Goal: Information Seeking & Learning: Learn about a topic

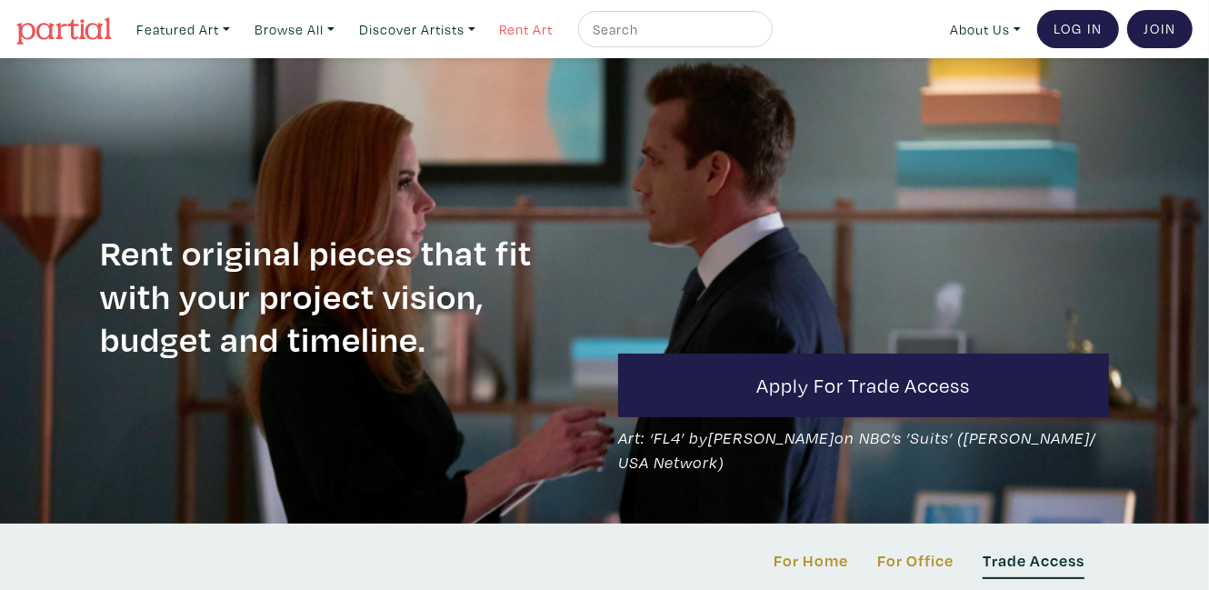
click at [559, 22] on link "Rent Art" at bounding box center [527, 29] width 70 height 37
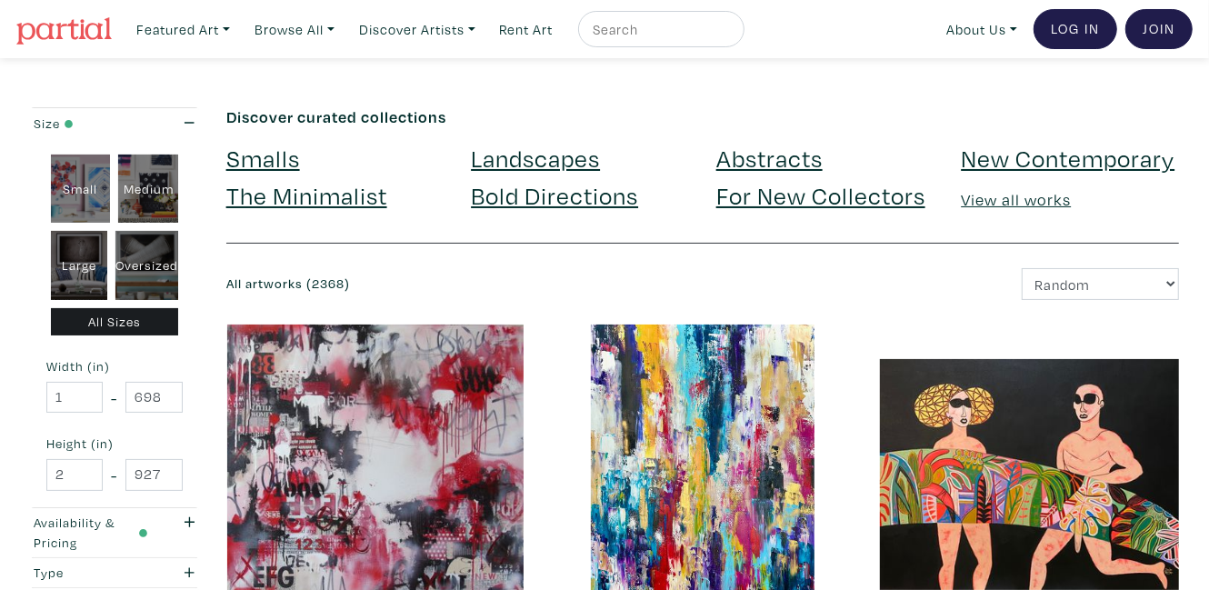
click at [66, 185] on div "Small" at bounding box center [81, 189] width 60 height 69
type input "16"
type input "1"
type input "16"
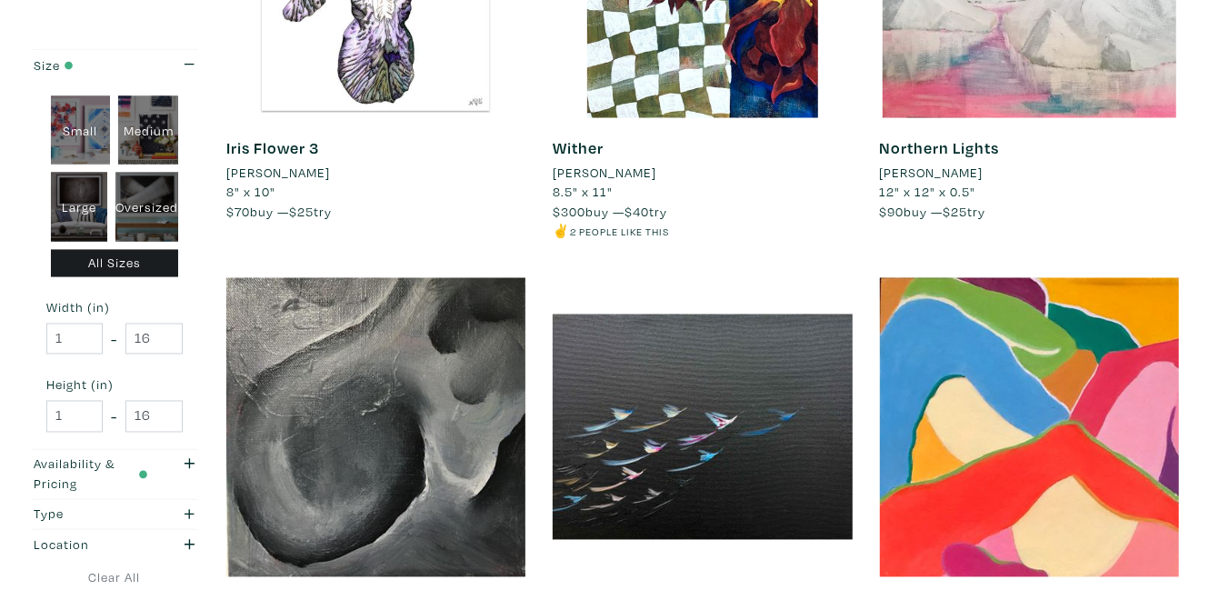
scroll to position [1727, 0]
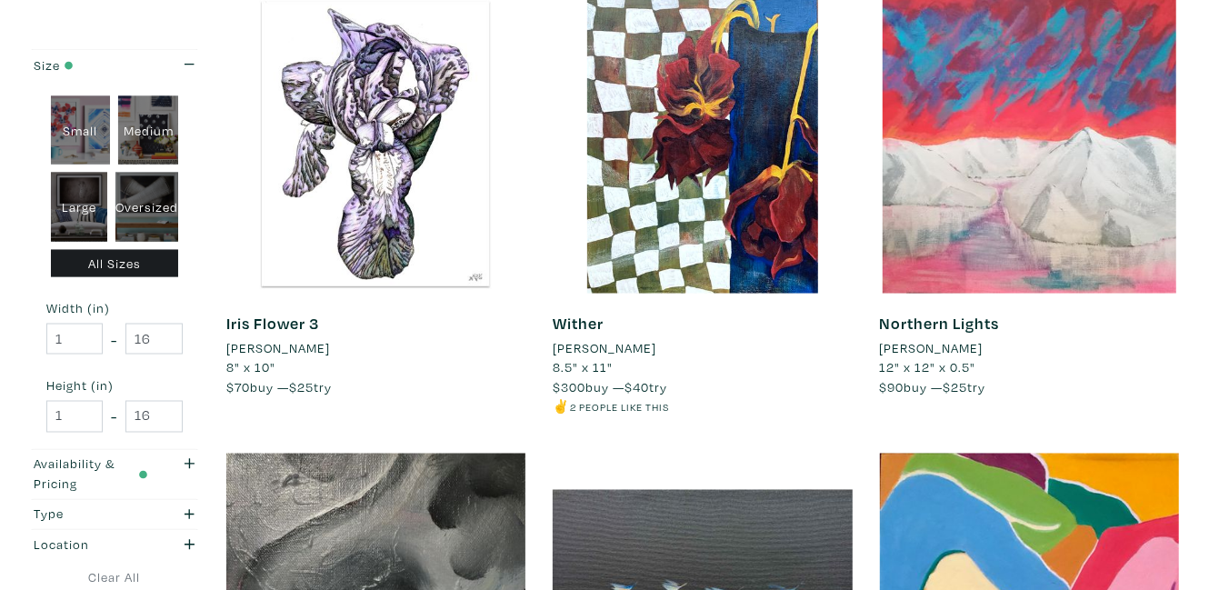
click at [80, 193] on div "Large" at bounding box center [79, 207] width 57 height 69
type input "28"
type input "48"
type input "28"
type input "48"
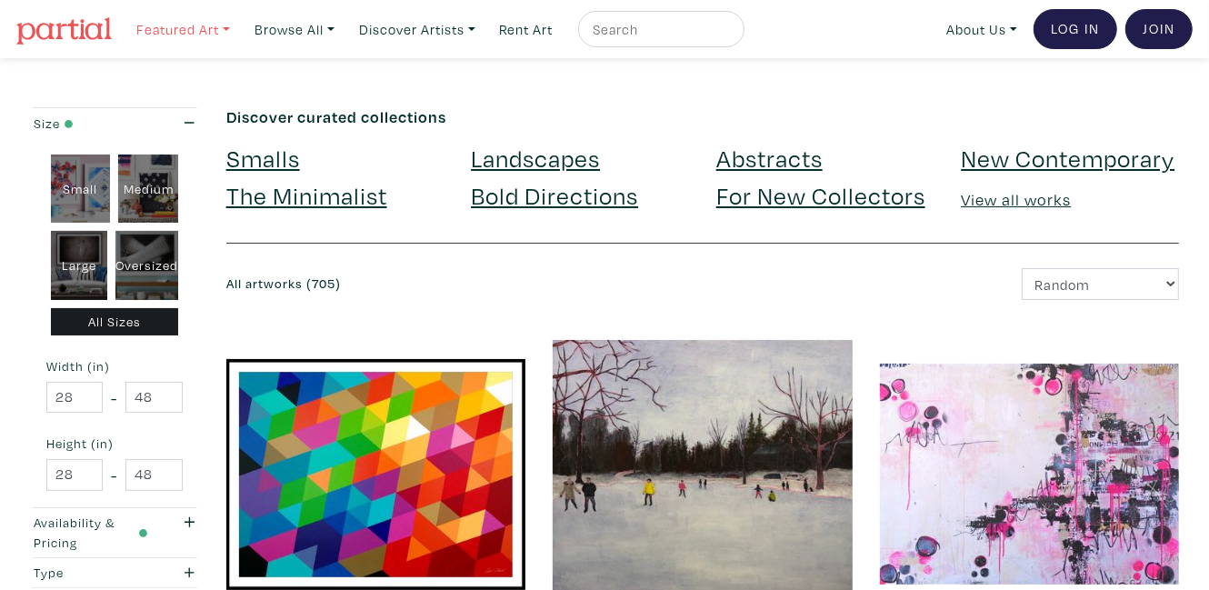
click at [221, 30] on link "Featured Art" at bounding box center [183, 29] width 110 height 37
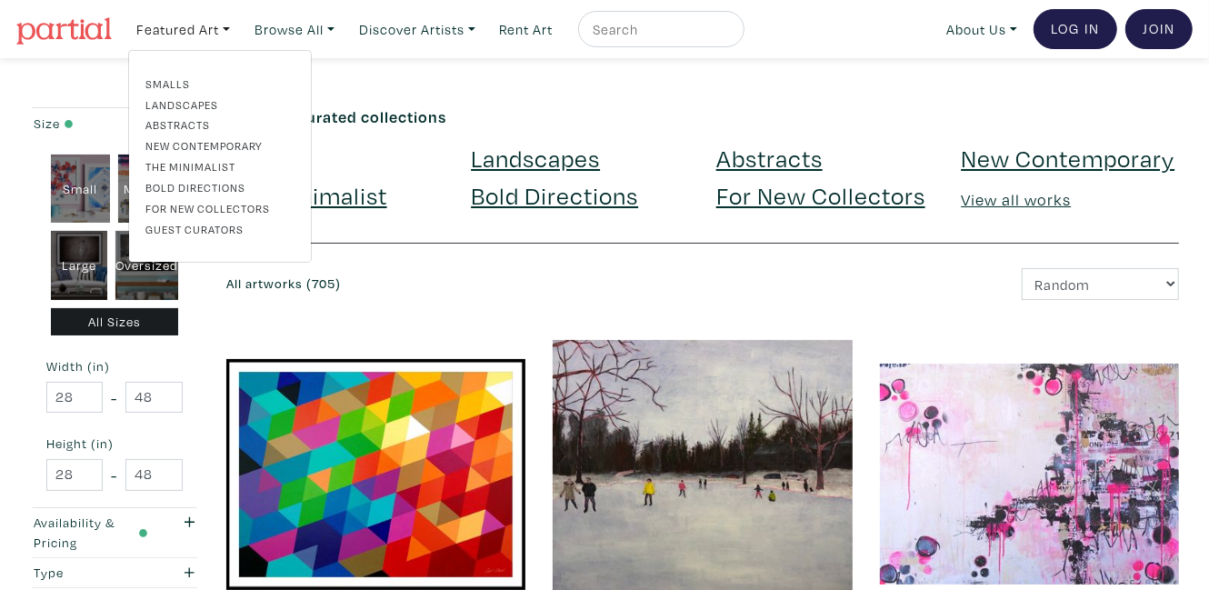
click at [186, 116] on link "Abstracts" at bounding box center [219, 124] width 149 height 16
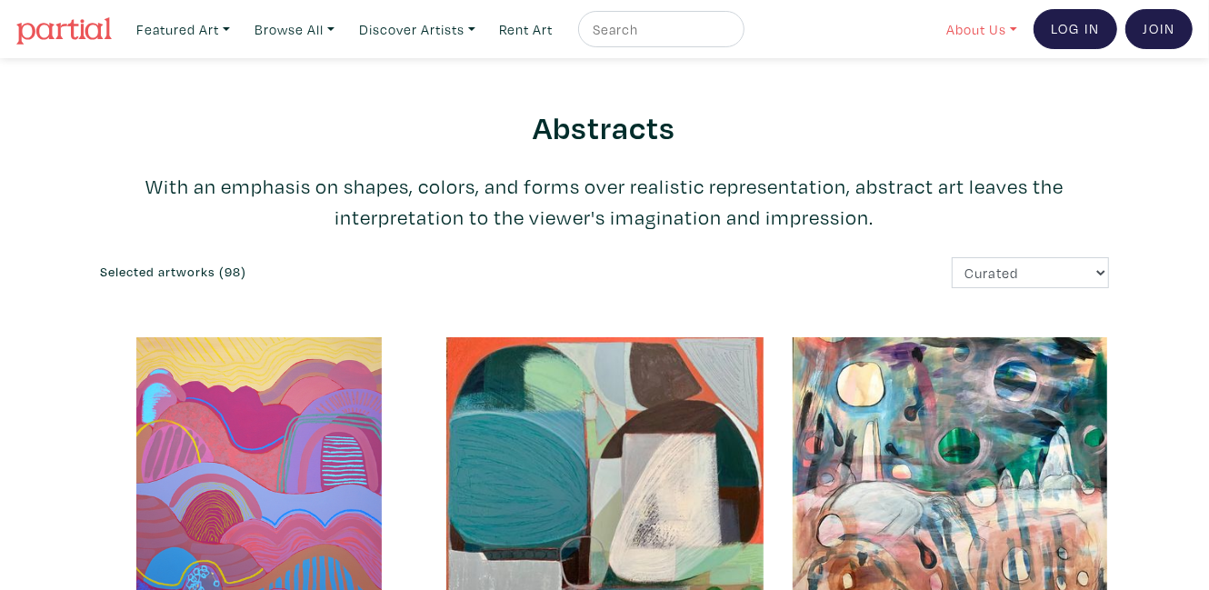
click at [1003, 28] on link "About Us" at bounding box center [981, 29] width 87 height 37
click at [989, 81] on link "About Us" at bounding box center [1029, 83] width 149 height 16
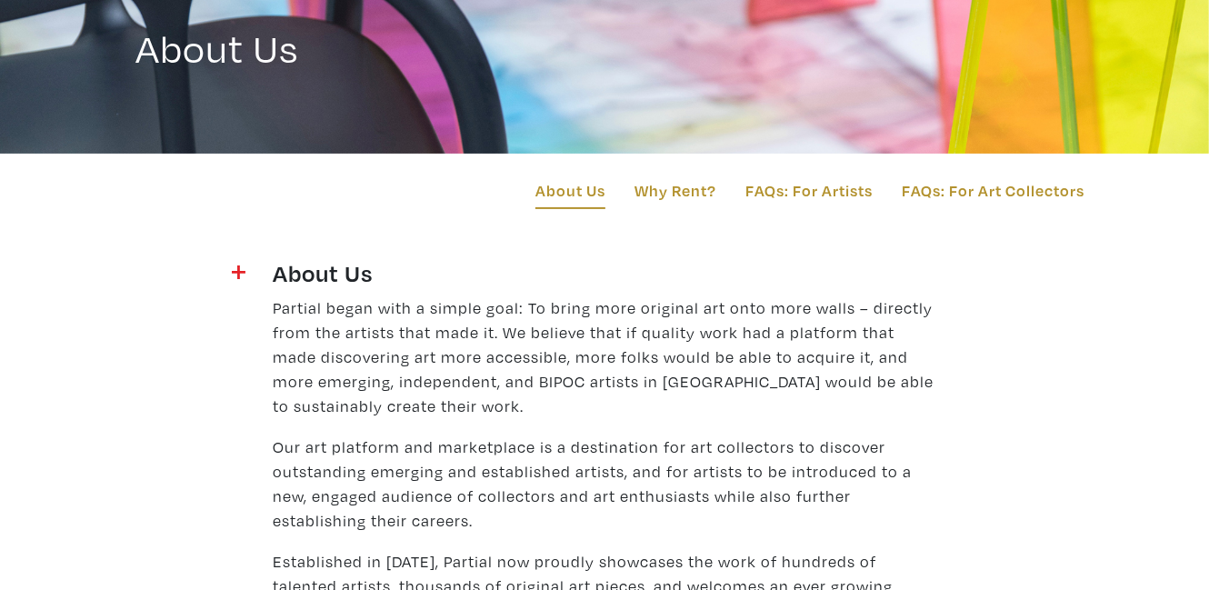
scroll to position [182, 0]
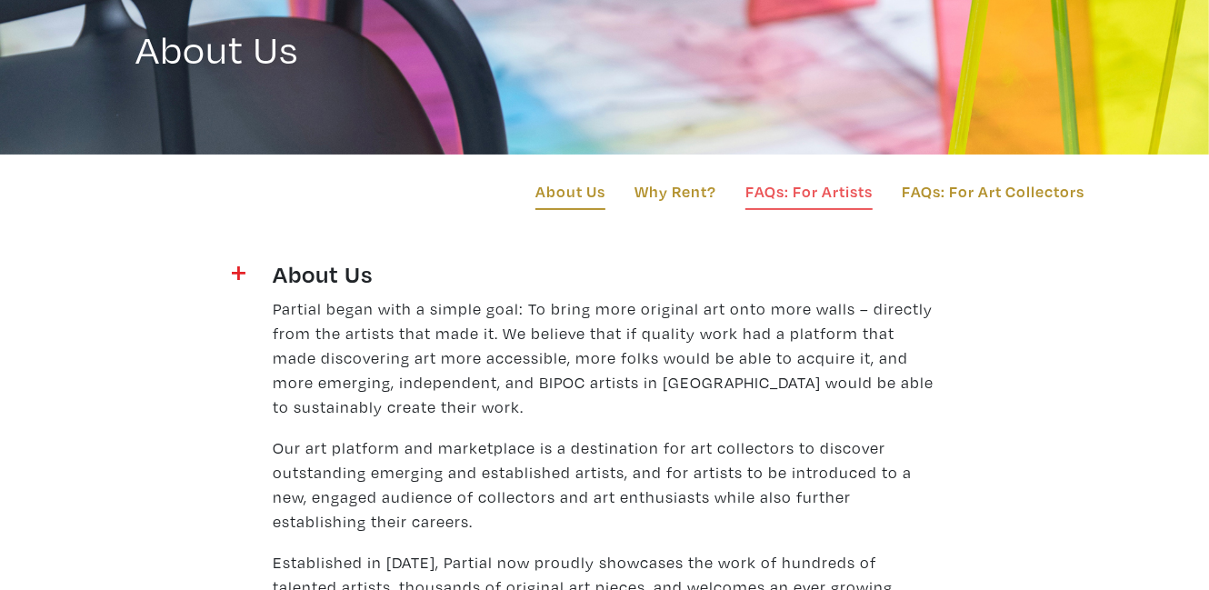
click at [788, 189] on link "FAQs: For Artists" at bounding box center [808, 194] width 127 height 31
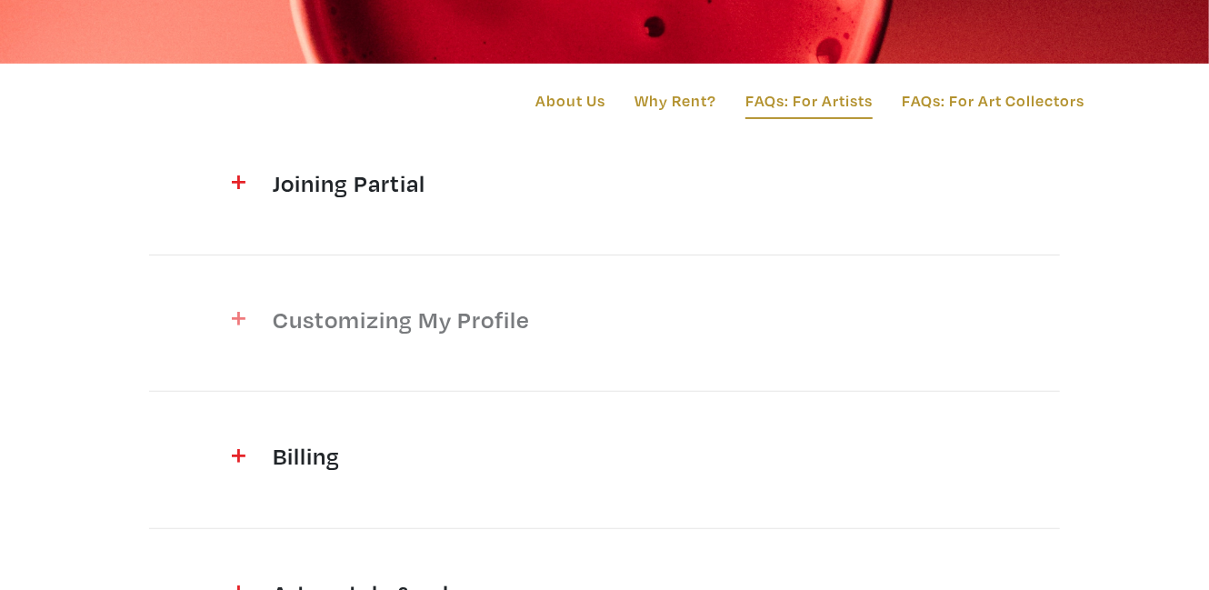
scroll to position [454, 0]
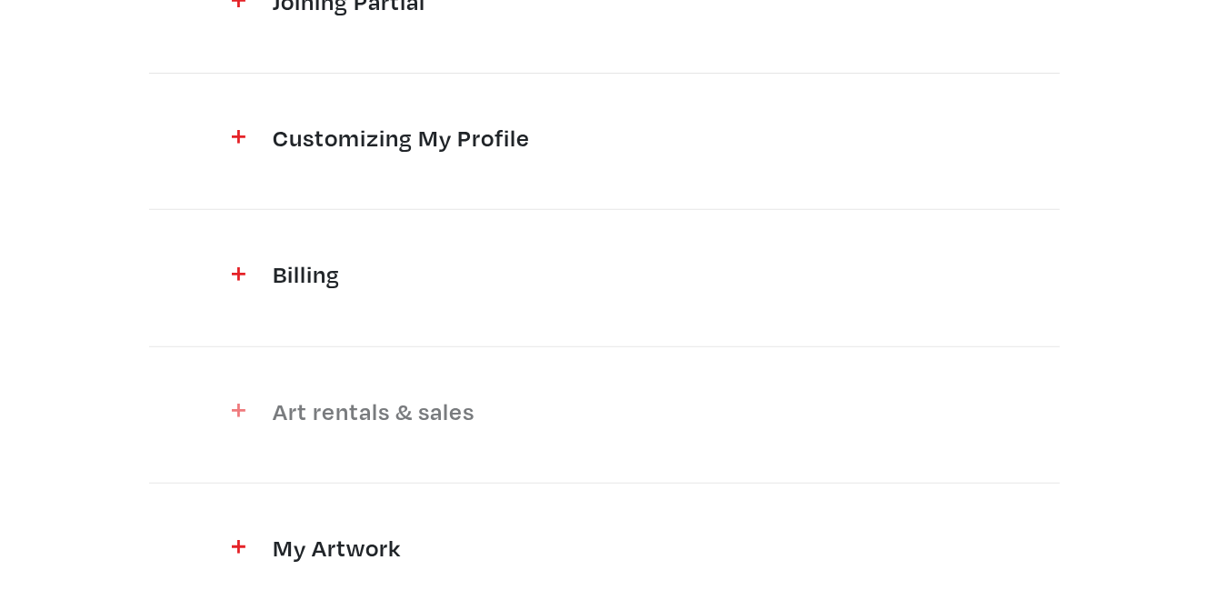
click at [373, 416] on h4 "Art rentals & sales" at bounding box center [605, 410] width 664 height 29
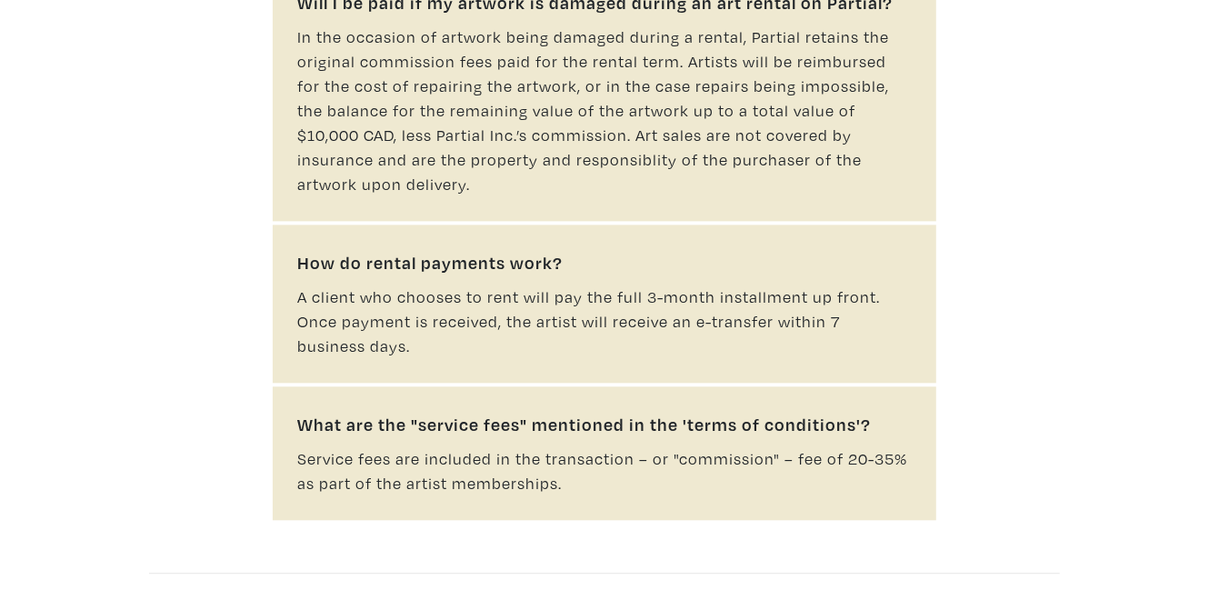
scroll to position [2545, 0]
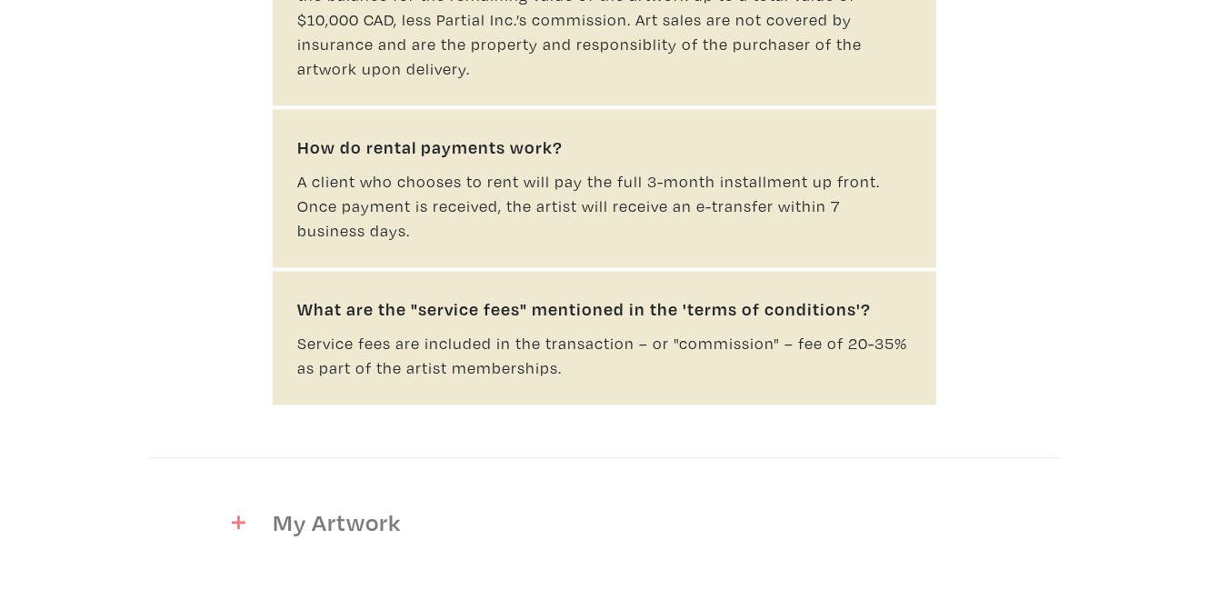
click at [369, 507] on h4 "My Artwork" at bounding box center [605, 521] width 664 height 29
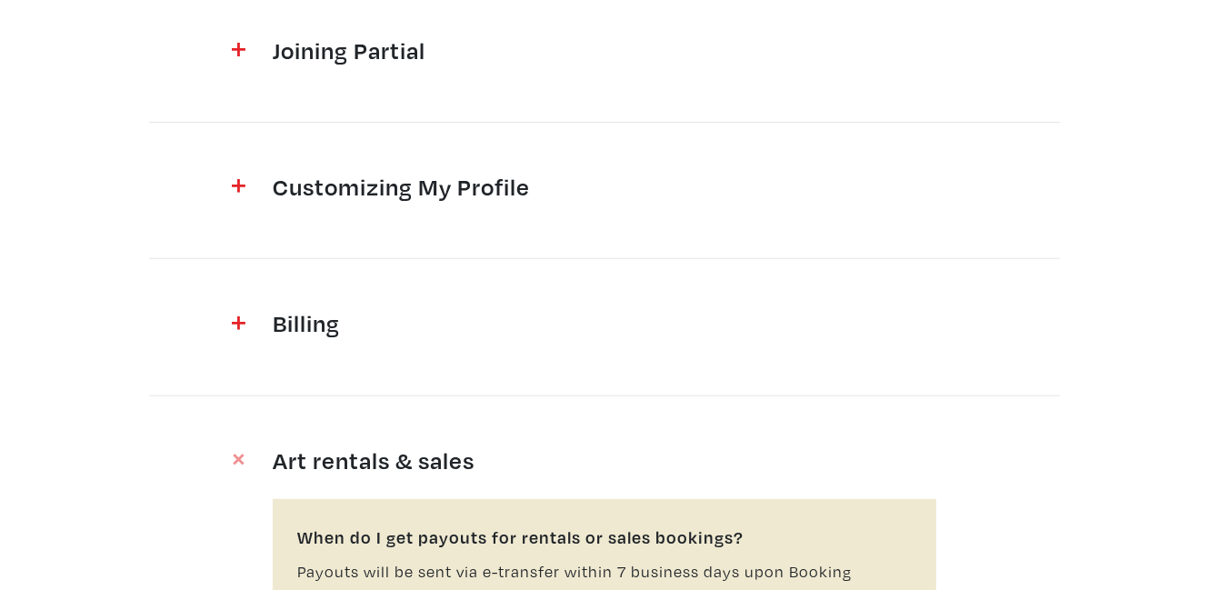
scroll to position [273, 0]
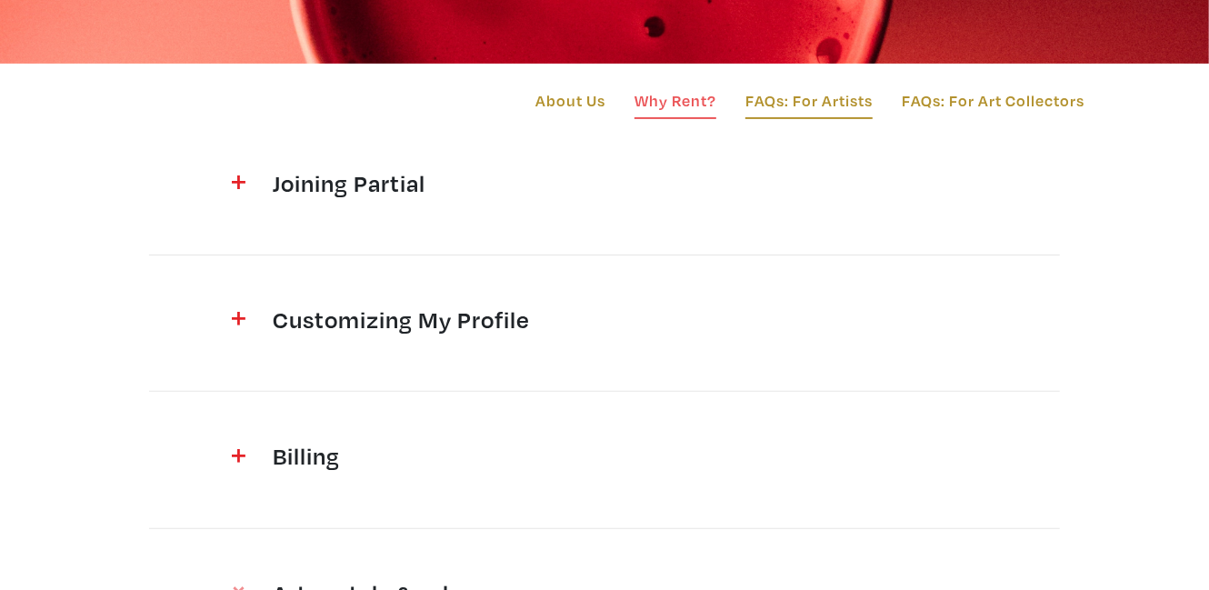
click at [676, 97] on link "Why Rent?" at bounding box center [675, 103] width 82 height 31
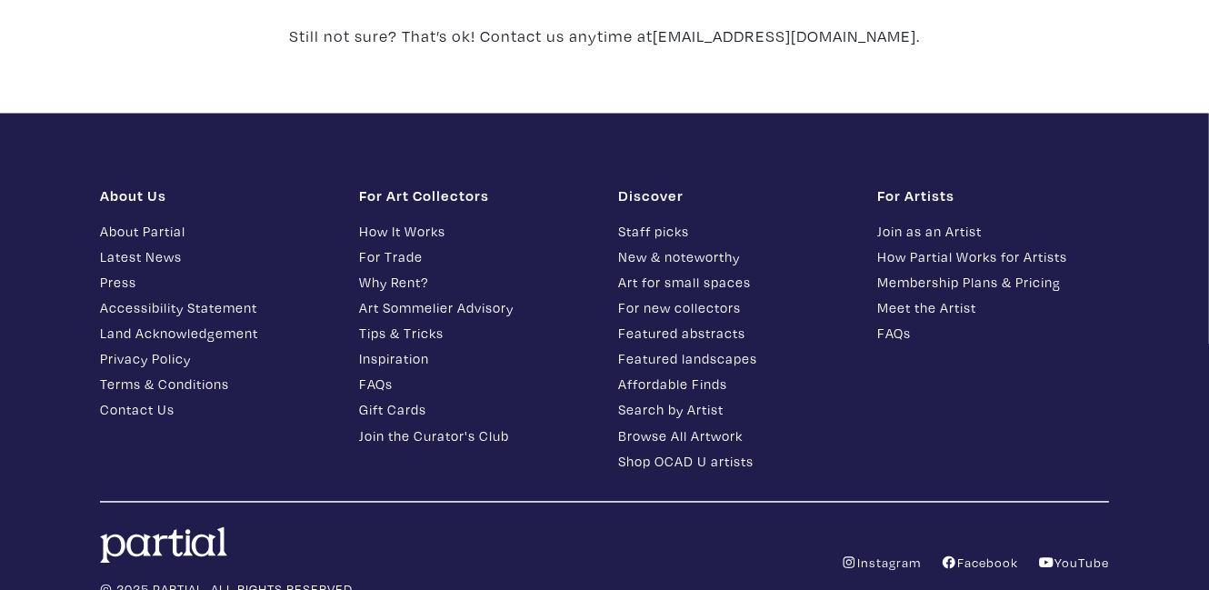
scroll to position [2046, 0]
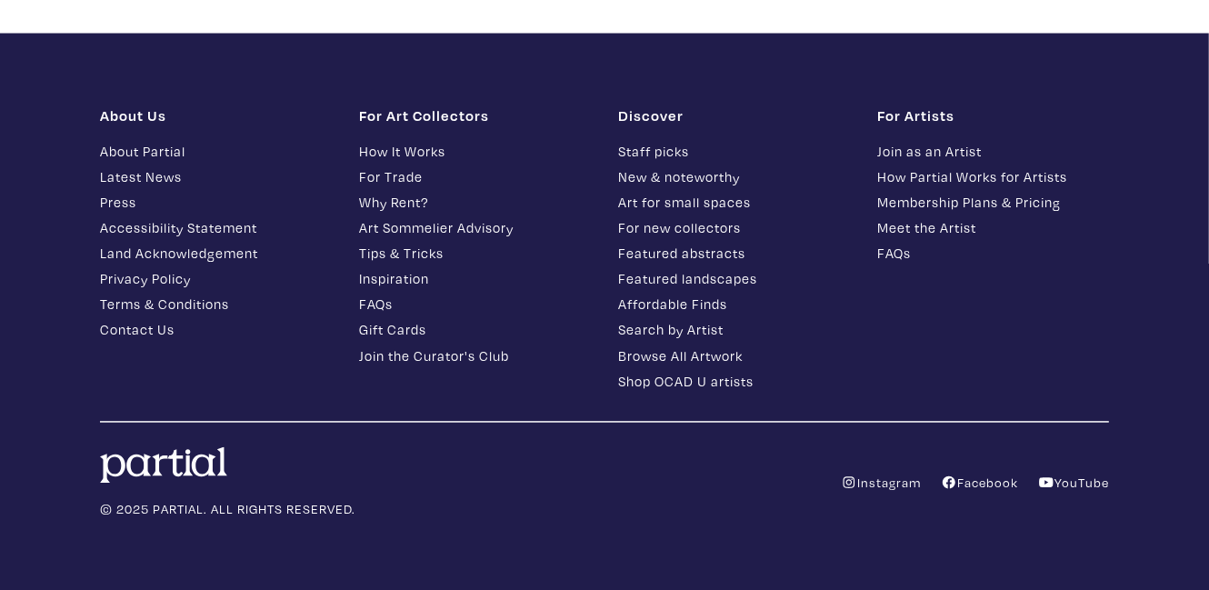
click at [145, 326] on link "Contact Us" at bounding box center [216, 330] width 232 height 21
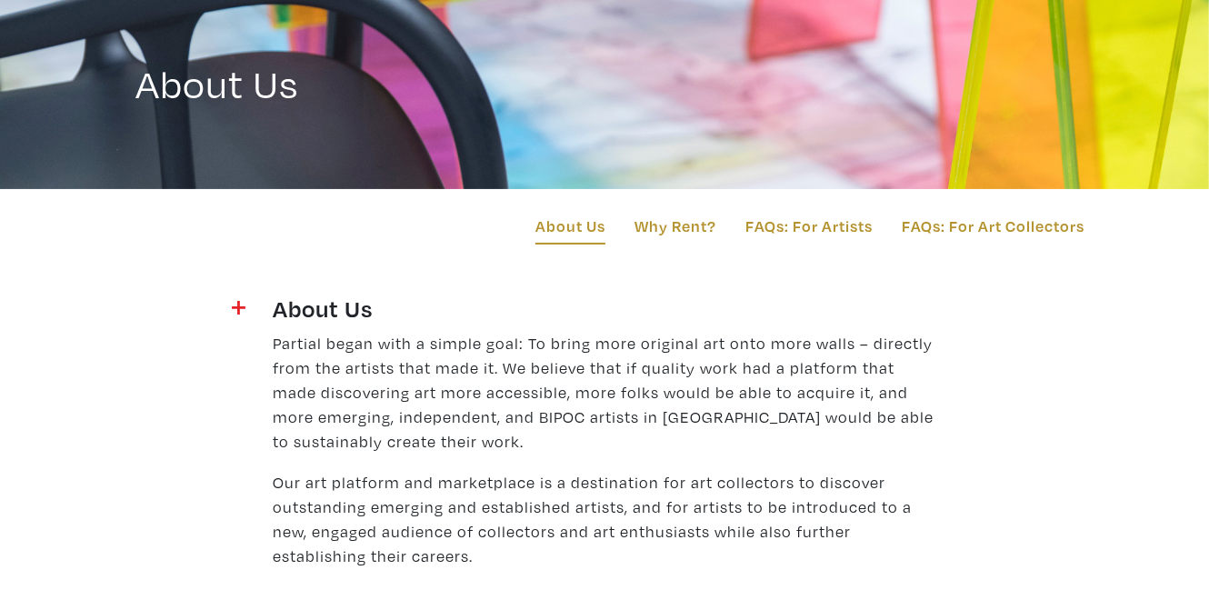
scroll to position [118, 0]
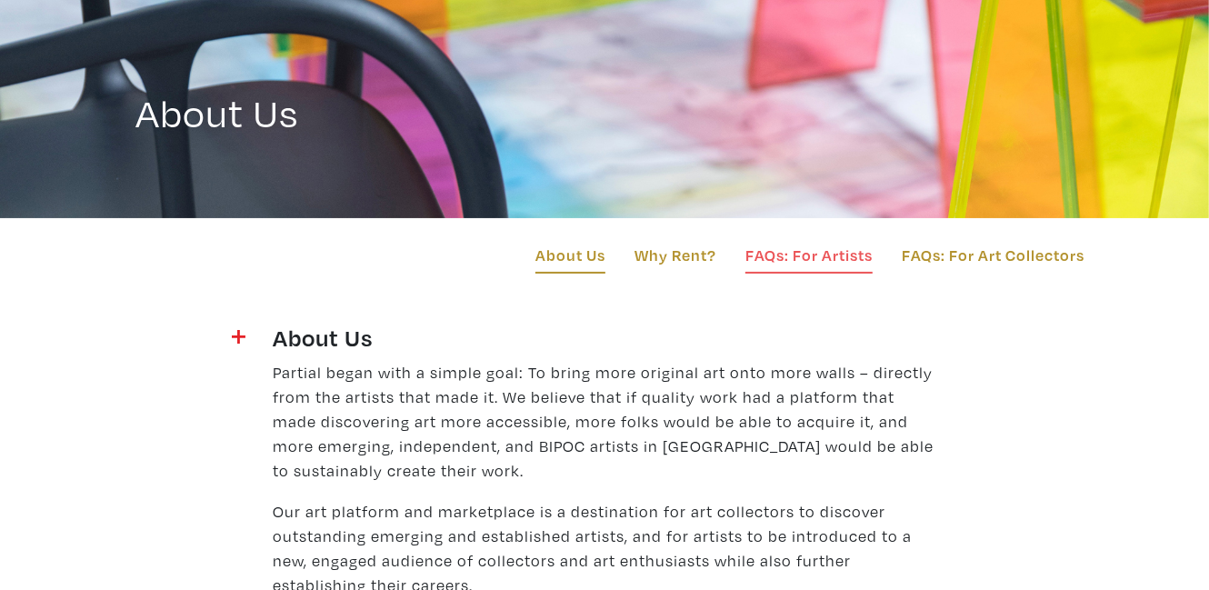
click at [780, 253] on link "FAQs: For Artists" at bounding box center [808, 258] width 127 height 31
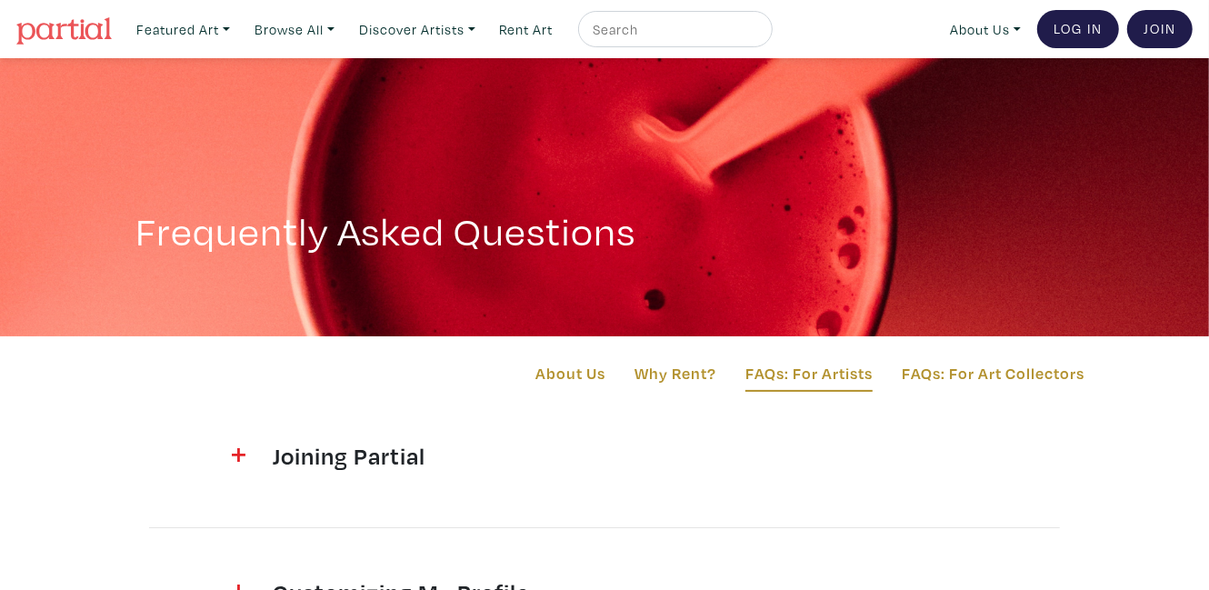
scroll to position [273, 0]
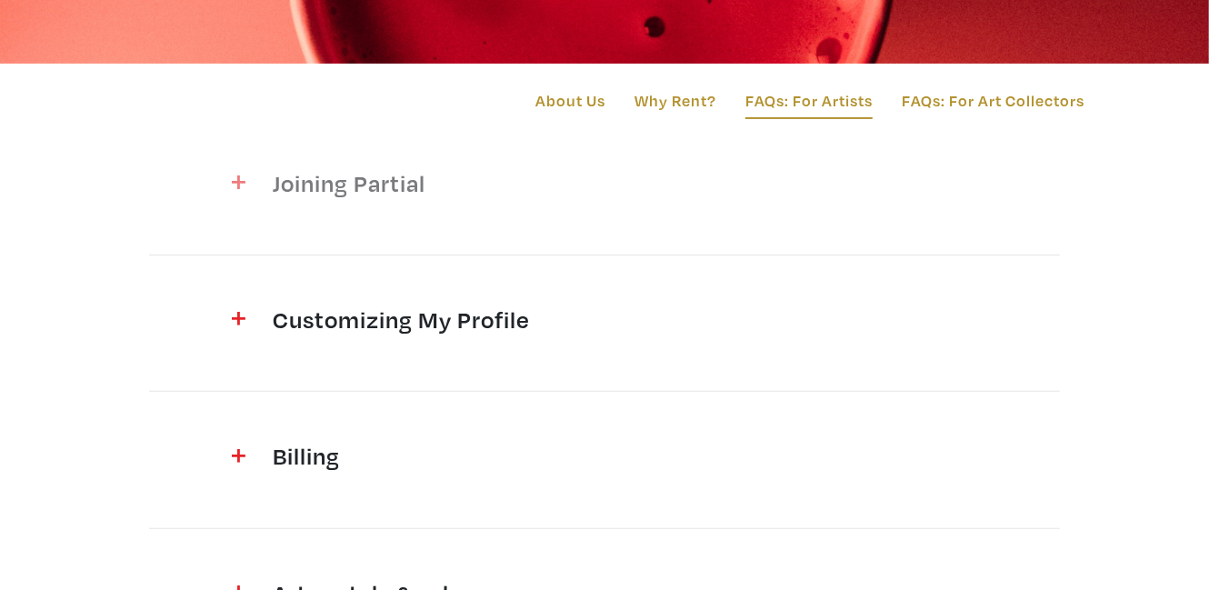
click at [376, 187] on h4 "Joining Partial" at bounding box center [605, 182] width 664 height 29
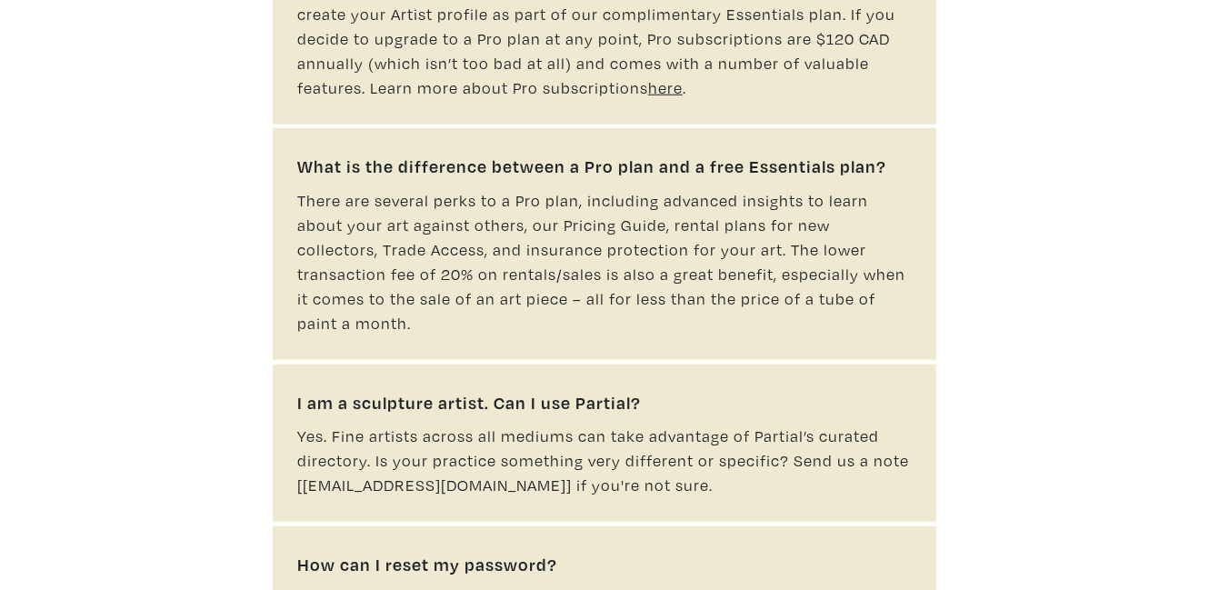
scroll to position [1000, 0]
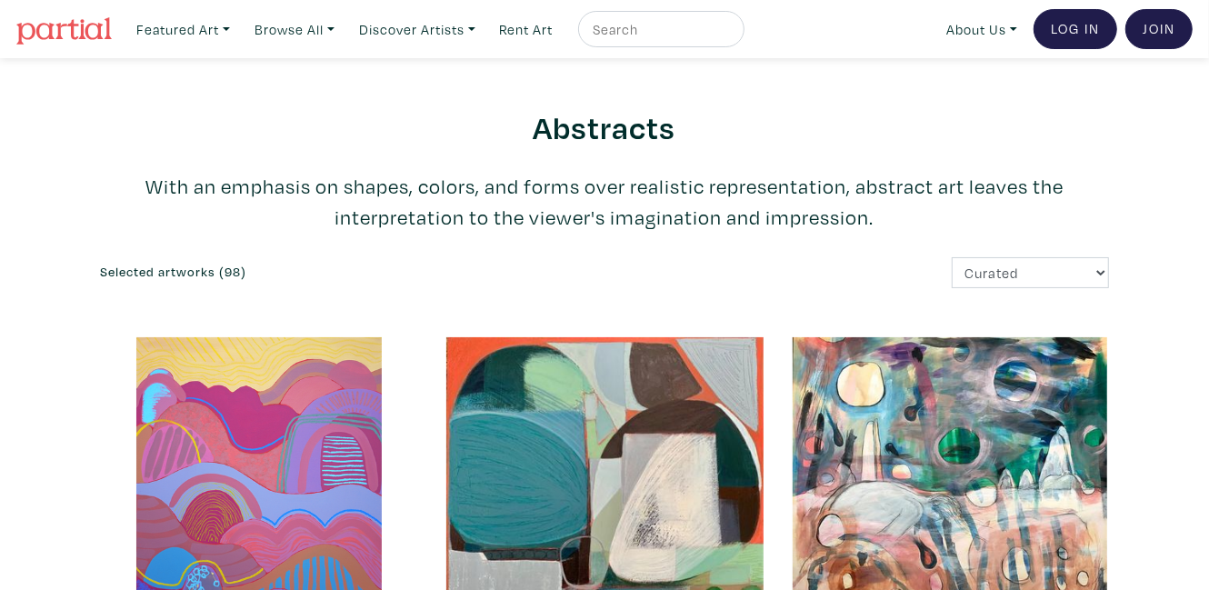
scroll to position [182, 0]
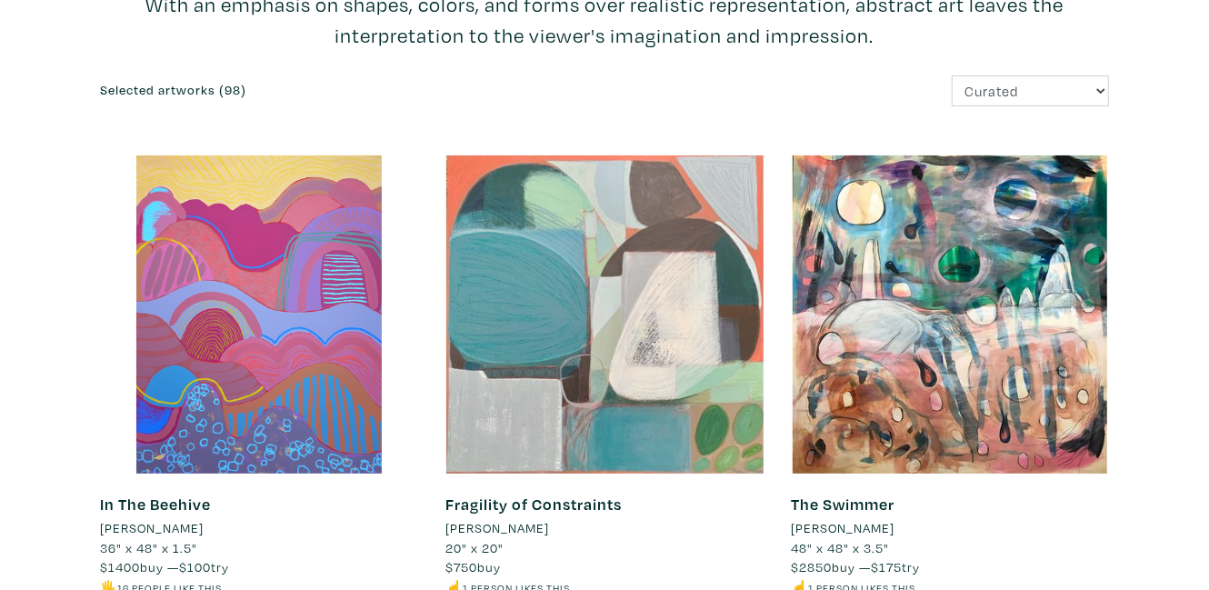
click at [546, 304] on div at bounding box center [604, 314] width 318 height 318
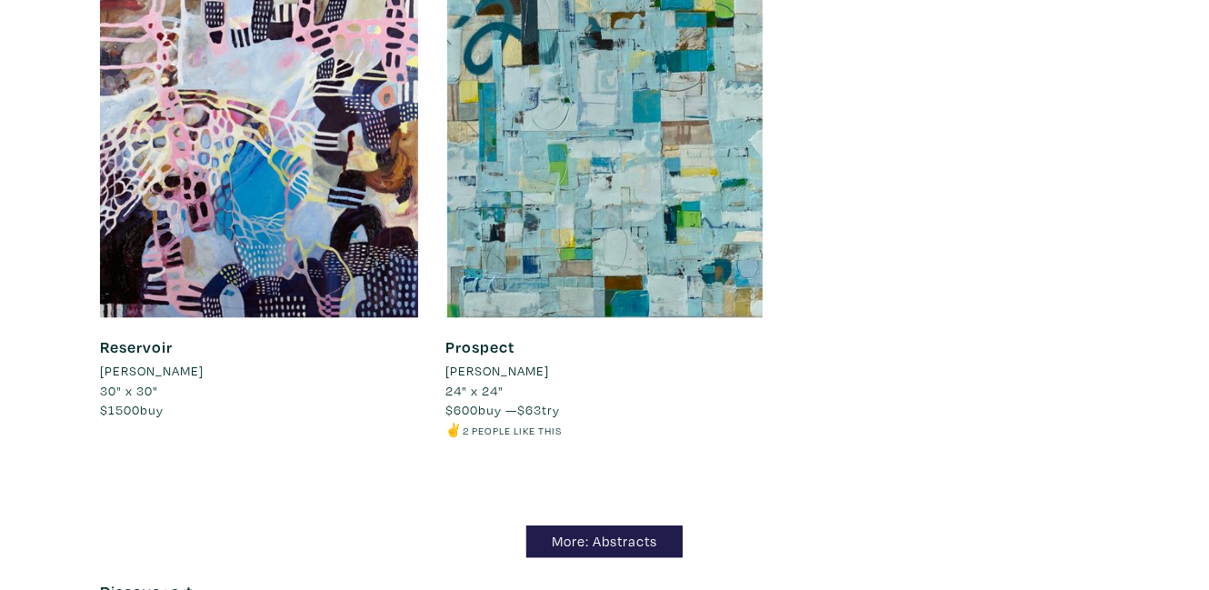
scroll to position [15997, 0]
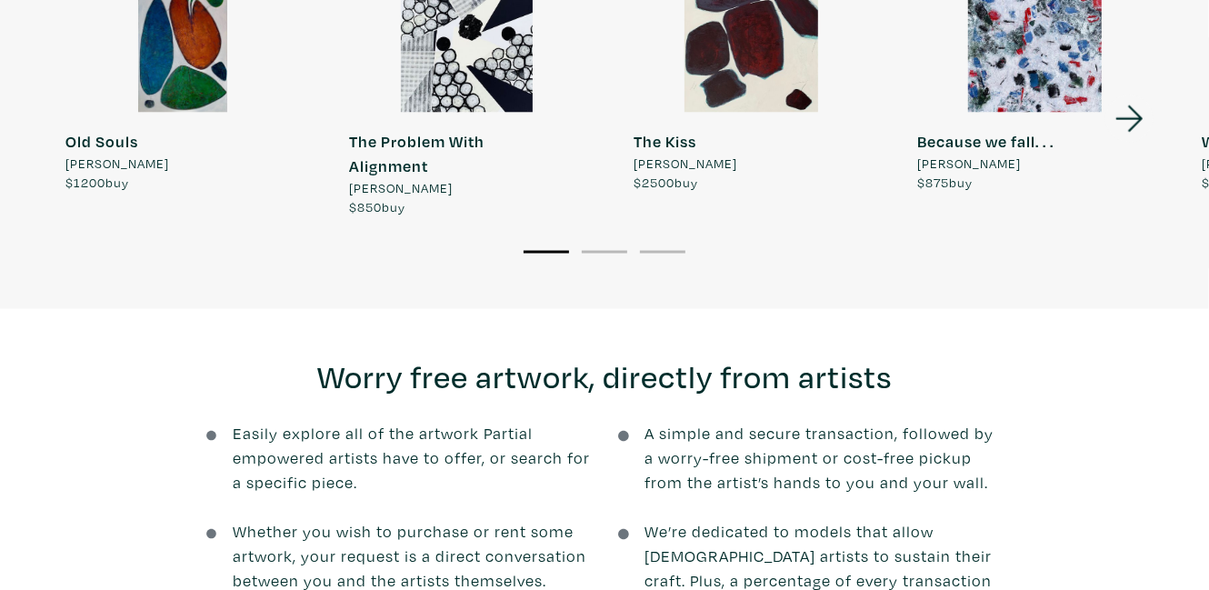
scroll to position [1818, 0]
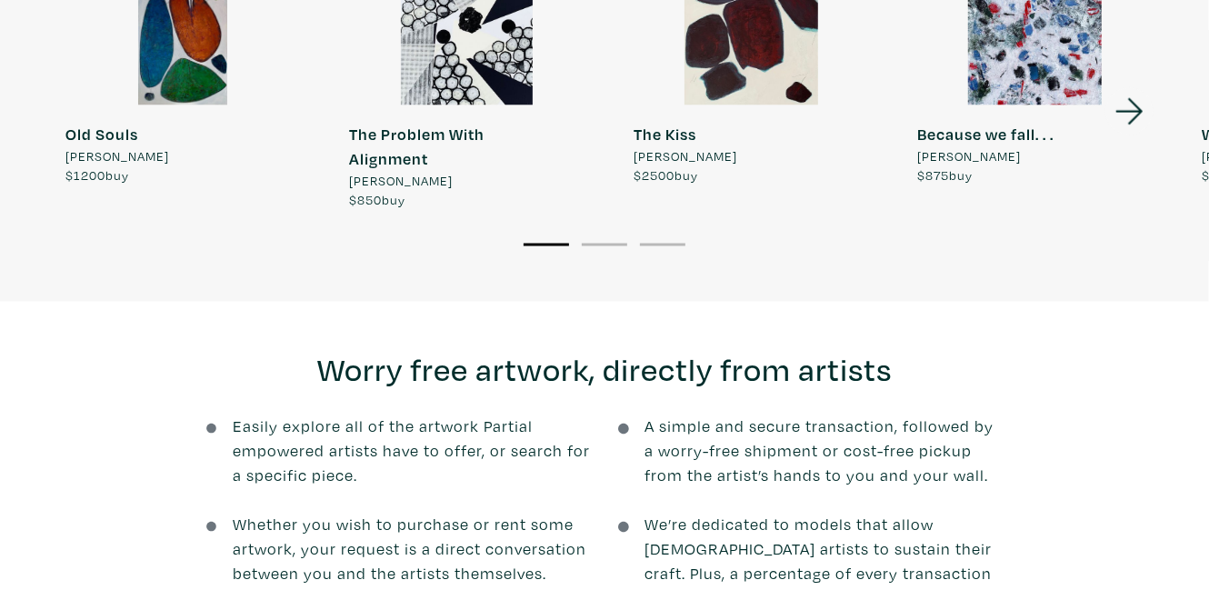
click at [1126, 87] on icon at bounding box center [1130, 111] width 62 height 49
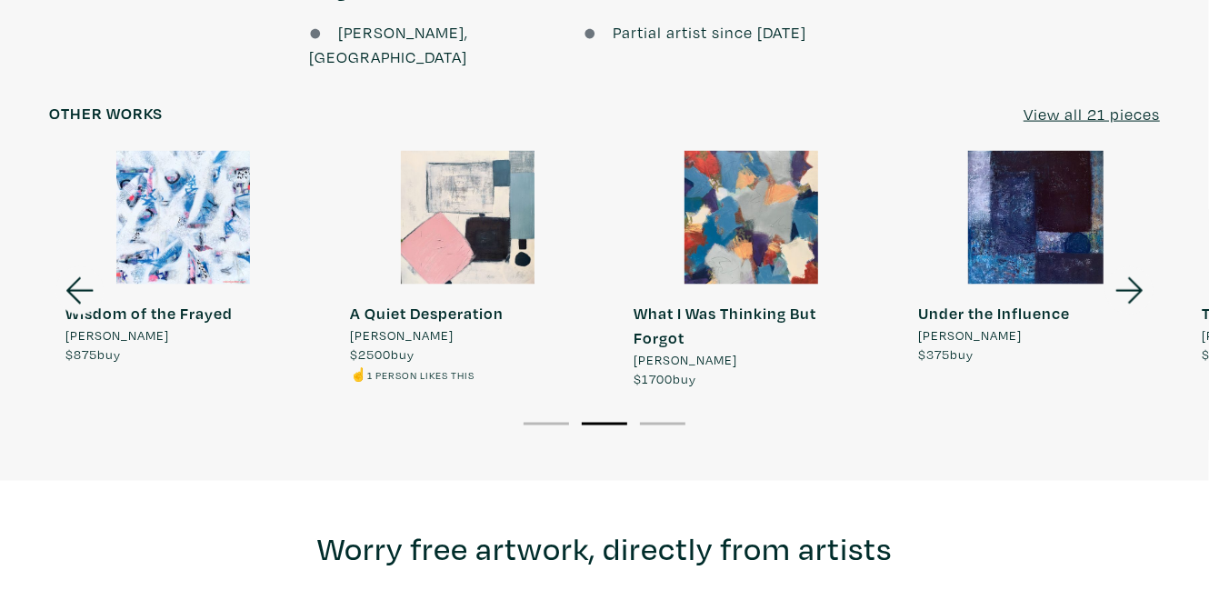
scroll to position [1636, 0]
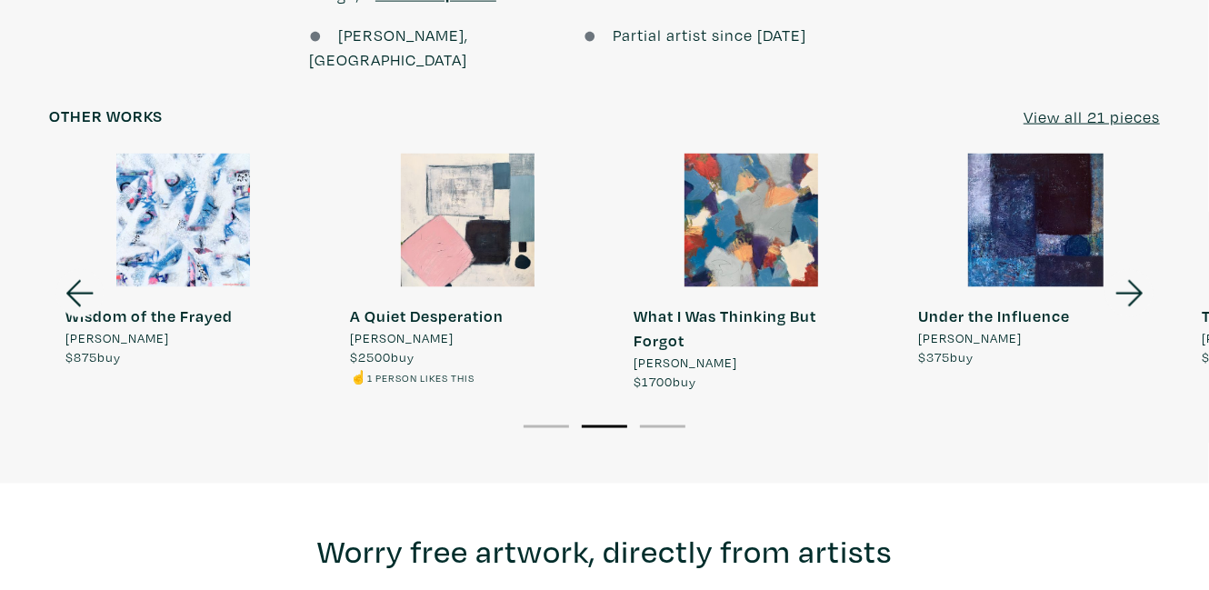
click at [1127, 269] on icon at bounding box center [1130, 293] width 62 height 49
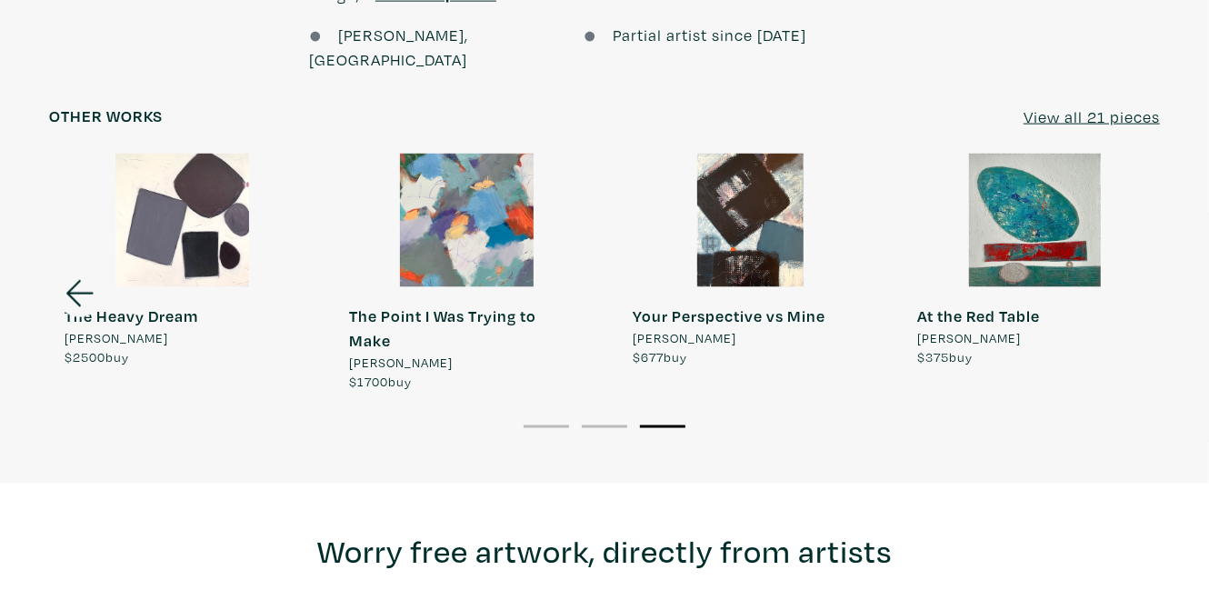
click at [1059, 106] on u "View all 21 pieces" at bounding box center [1091, 116] width 136 height 21
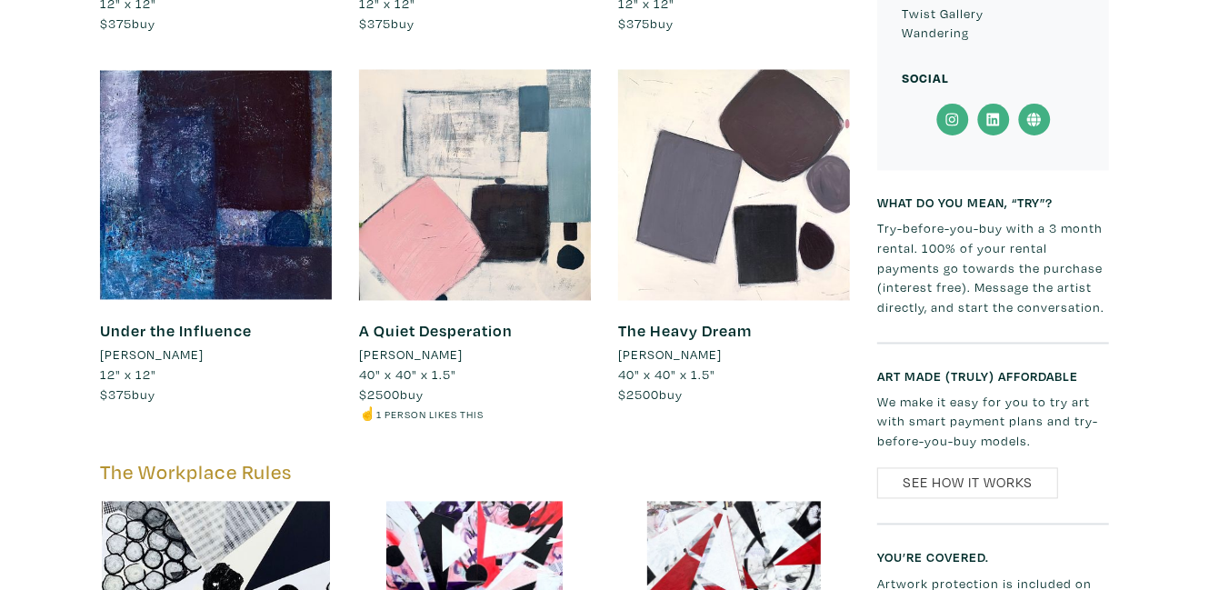
scroll to position [1909, 0]
